Goal: Task Accomplishment & Management: Manage account settings

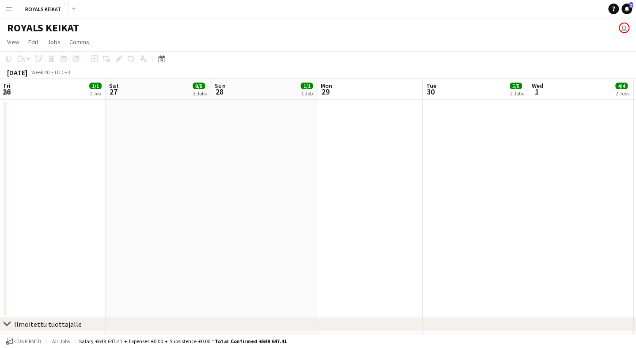
scroll to position [0, 381]
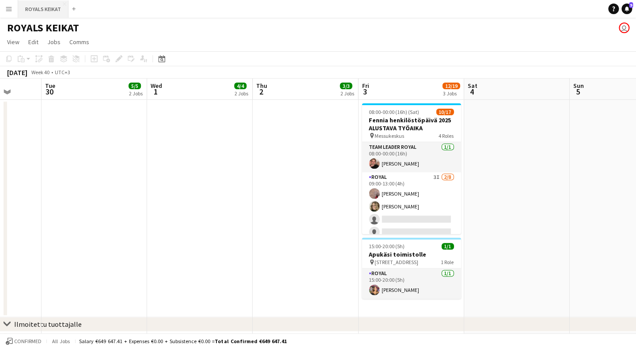
click at [42, 9] on button "ROYALS KEIKAT Close" at bounding box center [43, 8] width 50 height 17
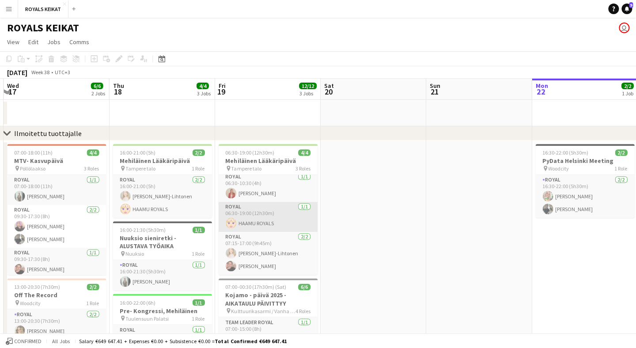
scroll to position [3, 0]
click at [259, 223] on app-card-role "Royal [DATE] 06:30-19:00 (12h30m) HAAMU ROYALS" at bounding box center [267, 217] width 99 height 30
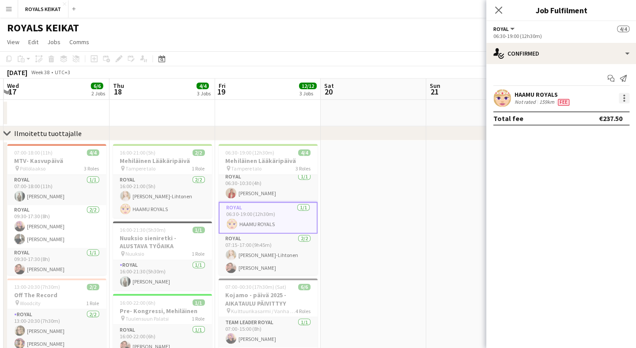
click at [621, 97] on div at bounding box center [624, 98] width 11 height 11
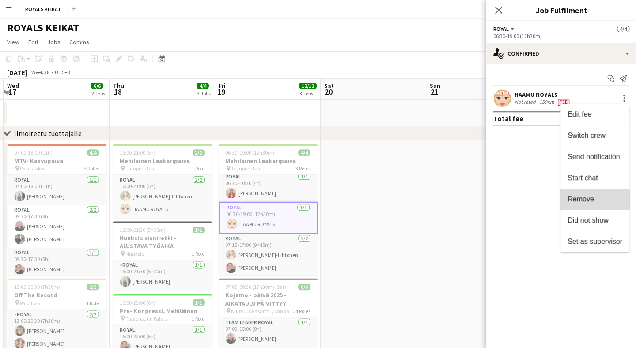
click at [589, 199] on span "Remove" at bounding box center [580, 199] width 27 height 8
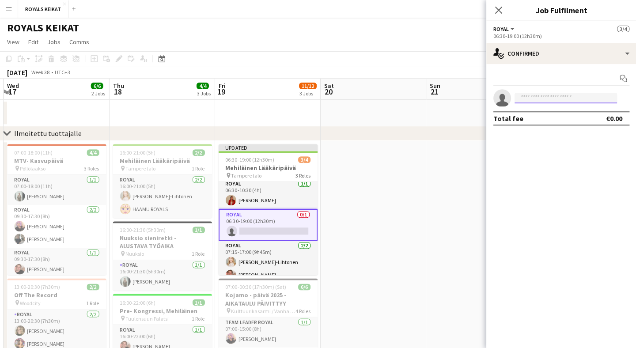
click at [558, 99] on input at bounding box center [565, 98] width 103 height 11
type input "*****"
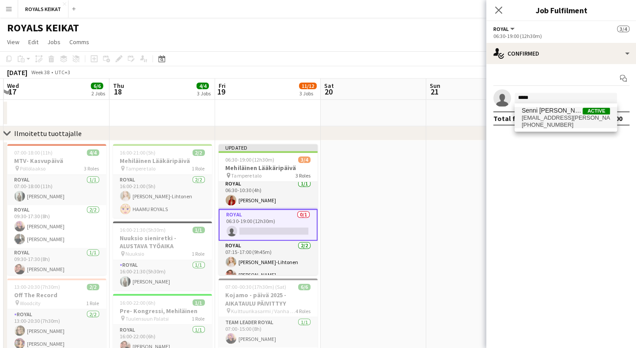
click at [556, 113] on span "Senni [PERSON_NAME]" at bounding box center [552, 111] width 61 height 8
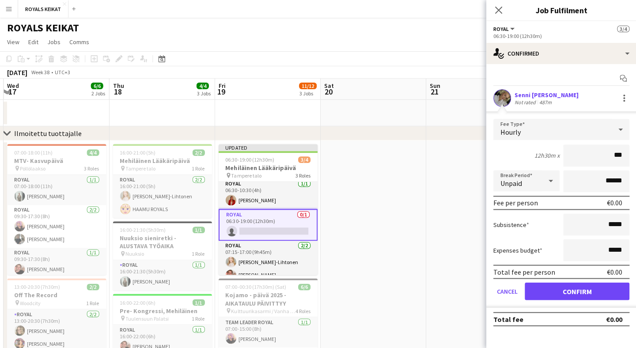
type input "**"
type input "***"
click at [567, 289] on button "Confirm" at bounding box center [577, 291] width 105 height 18
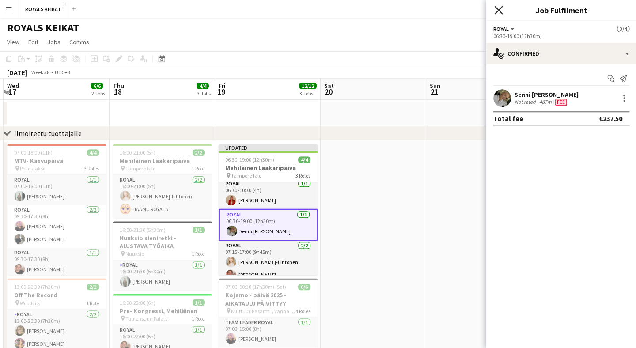
click at [496, 11] on icon at bounding box center [498, 10] width 8 height 8
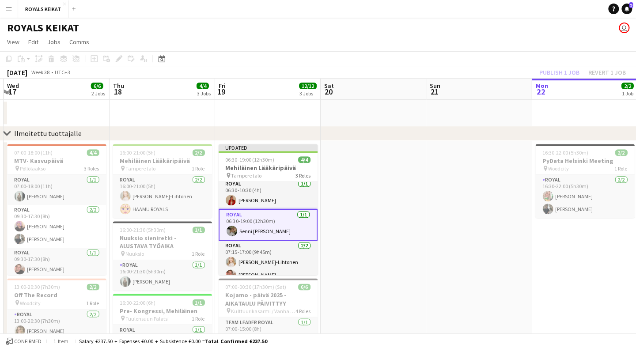
click at [563, 72] on div "Publish 1 job Revert 1 job" at bounding box center [583, 72] width 108 height 11
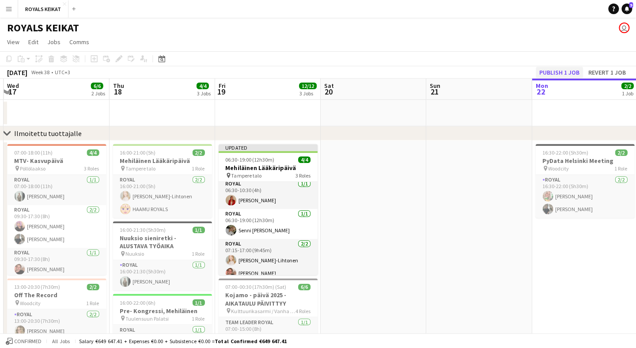
click at [566, 74] on button "Publish 1 job" at bounding box center [559, 72] width 47 height 11
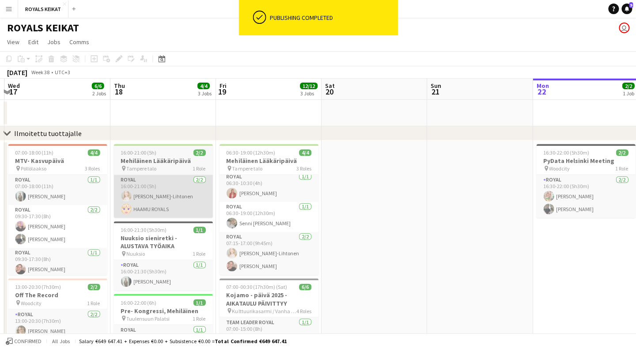
scroll to position [0, 0]
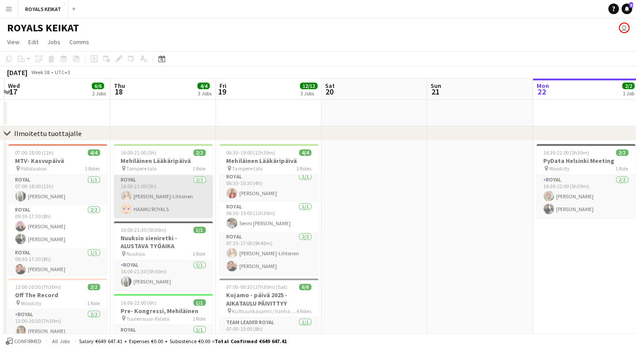
click at [164, 209] on app-card-role "Royal [DATE] 16:00-21:00 (5h) [PERSON_NAME]-Lihtonen HAAMU ROYALS" at bounding box center [163, 196] width 99 height 43
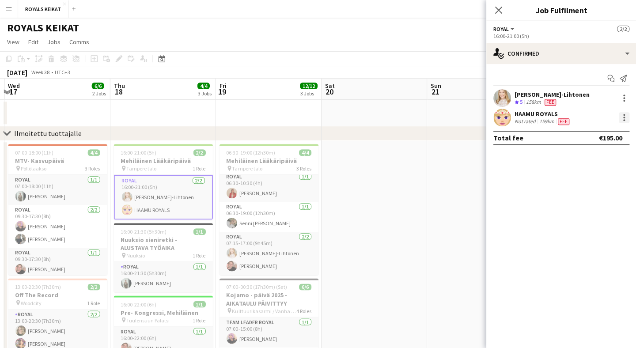
click at [624, 114] on div at bounding box center [624, 115] width 2 height 2
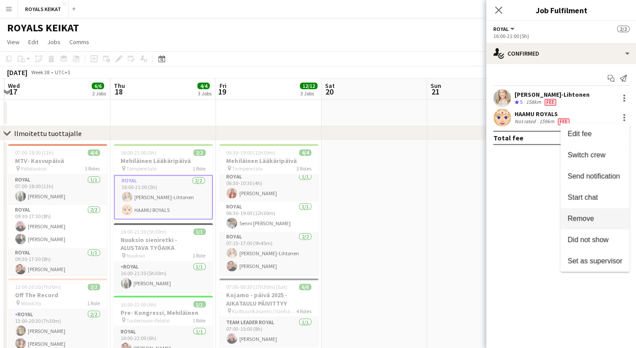
click at [593, 219] on span "Remove" at bounding box center [580, 219] width 27 height 8
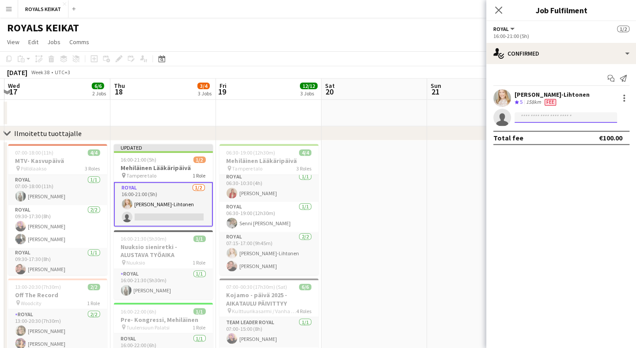
click at [561, 119] on input at bounding box center [565, 117] width 103 height 11
type input "*****"
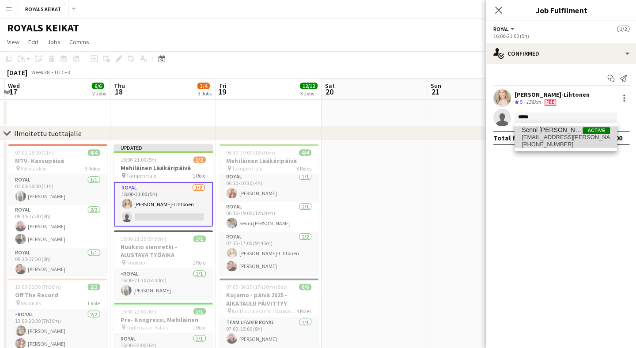
click at [560, 130] on span "Senni [PERSON_NAME]" at bounding box center [552, 130] width 61 height 8
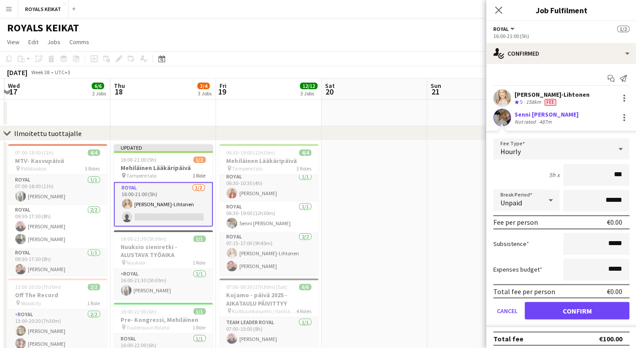
type input "**"
type input "***"
click at [578, 311] on button "Confirm" at bounding box center [577, 311] width 105 height 18
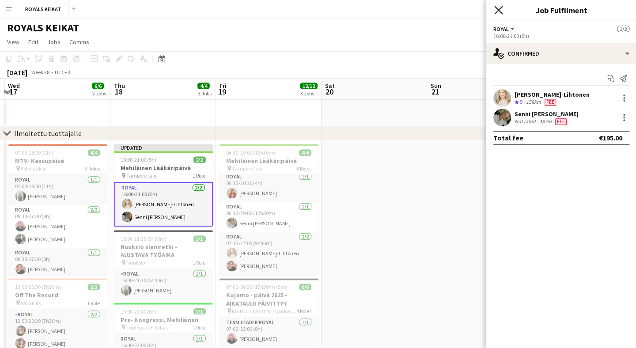
click at [498, 8] on icon "Close pop-in" at bounding box center [498, 10] width 8 height 8
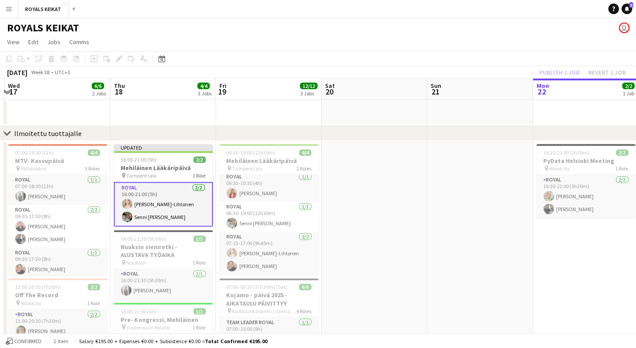
click at [571, 72] on div "Publish 1 job Revert 1 job" at bounding box center [583, 72] width 108 height 11
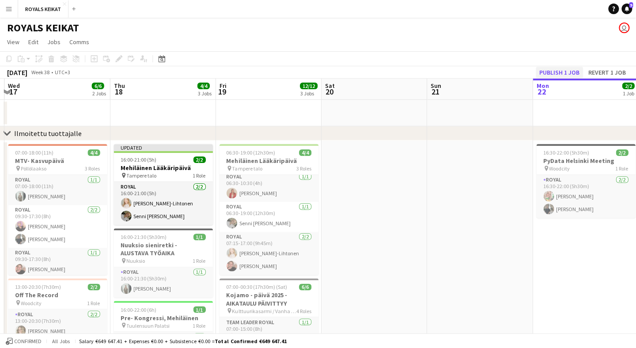
click at [575, 72] on button "Publish 1 job" at bounding box center [559, 72] width 47 height 11
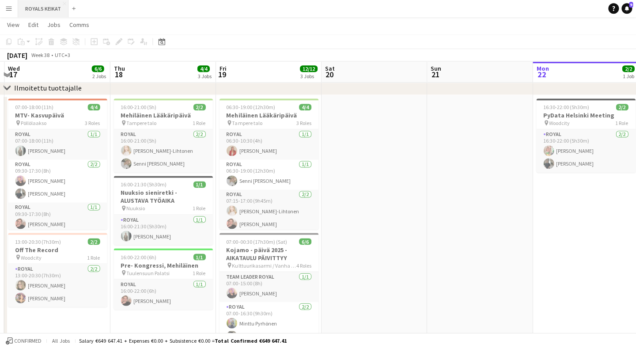
click at [45, 12] on button "ROYALS KEIKAT Close" at bounding box center [43, 8] width 50 height 17
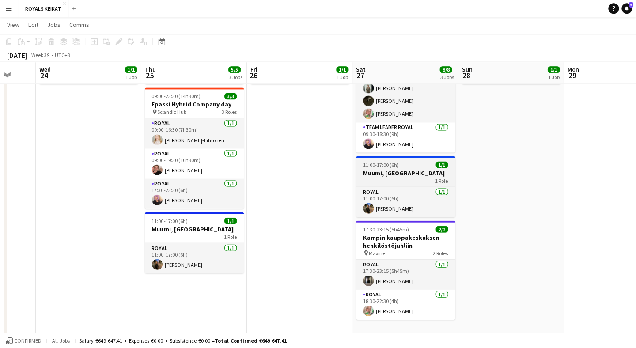
scroll to position [120, 0]
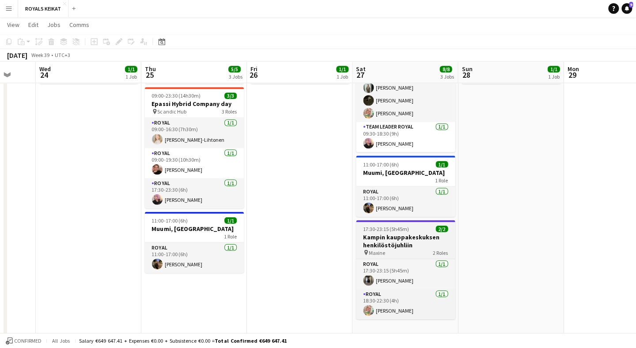
click at [398, 236] on h3 "Kampin kauppakeskuksen henkilöstöjuhliin" at bounding box center [405, 241] width 99 height 16
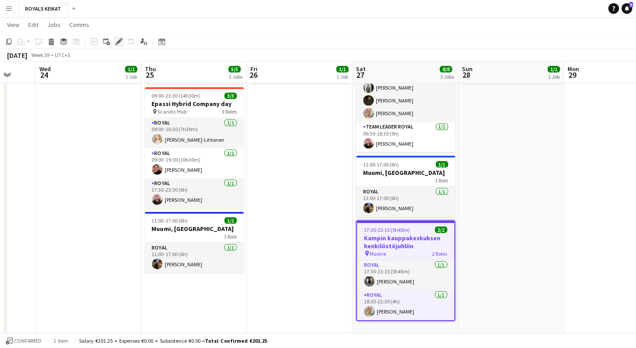
click at [118, 40] on icon "Edit" at bounding box center [118, 41] width 7 height 7
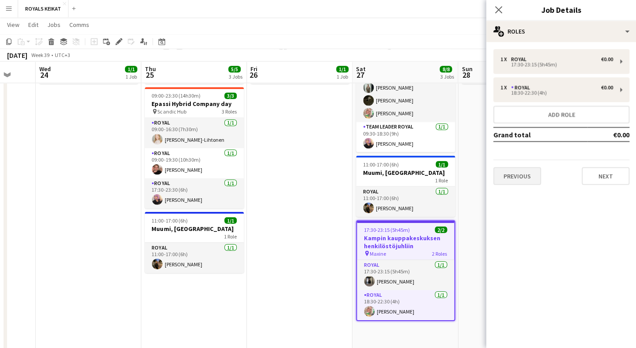
click at [531, 174] on button "Previous" at bounding box center [517, 177] width 48 height 18
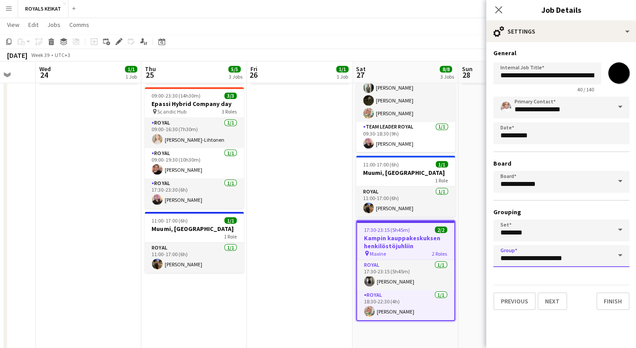
click at [536, 250] on input "**********" at bounding box center [561, 256] width 136 height 22
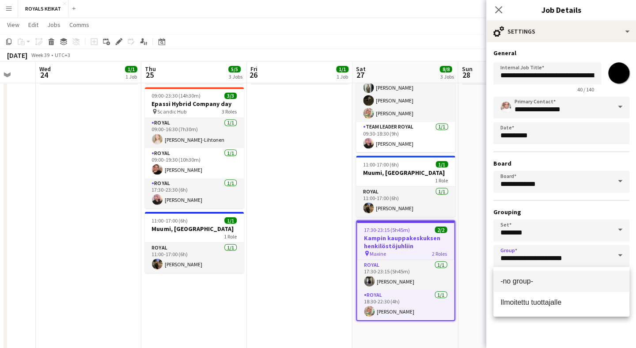
click at [528, 282] on span "-no group-" at bounding box center [516, 282] width 33 height 8
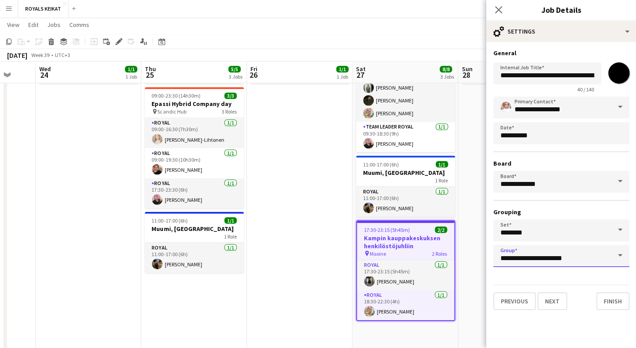
type input "**********"
click at [500, 7] on icon "Close pop-in" at bounding box center [498, 10] width 8 height 8
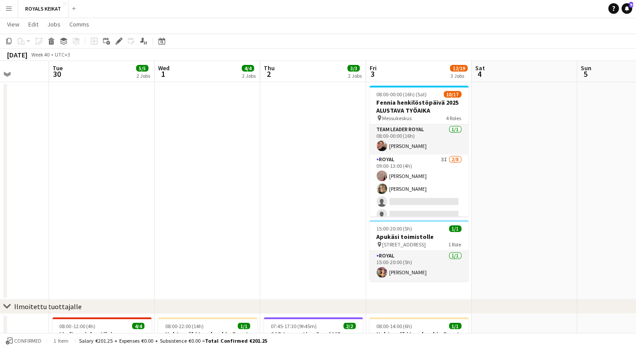
scroll to position [0, 0]
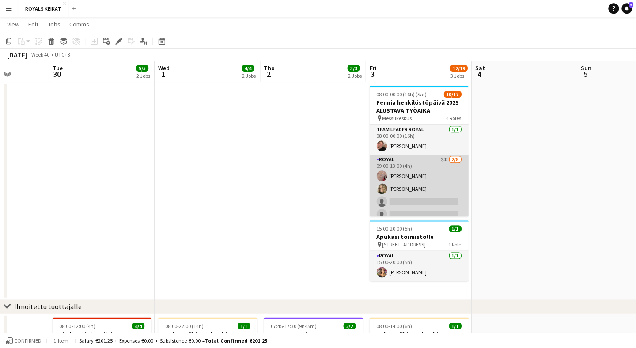
click at [437, 170] on app-card-role "Royal 3I [DATE] 09:00-13:00 (4h) [PERSON_NAME] Pauliina [PERSON_NAME] single-ne…" at bounding box center [418, 215] width 99 height 120
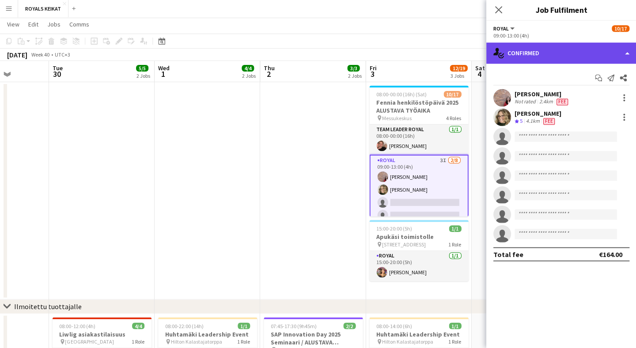
click at [563, 52] on div "single-neutral-actions-check-2 Confirmed" at bounding box center [561, 53] width 150 height 21
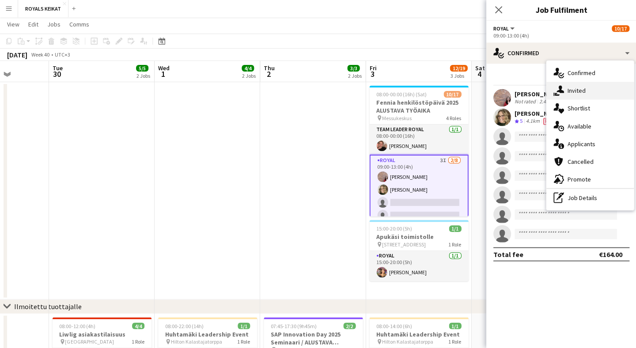
click at [592, 93] on div "single-neutral-actions-share-1 Invited" at bounding box center [590, 91] width 88 height 18
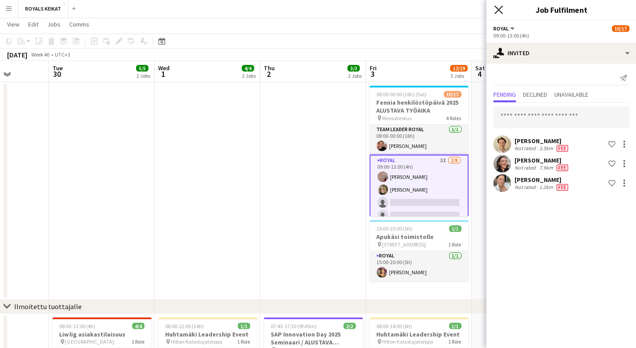
click at [500, 9] on icon "Close pop-in" at bounding box center [498, 10] width 8 height 8
